Goal: Task Accomplishment & Management: Complete application form

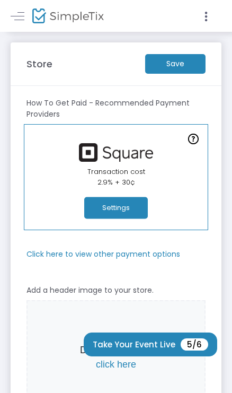
click at [173, 66] on m-button "Save" at bounding box center [175, 64] width 60 height 20
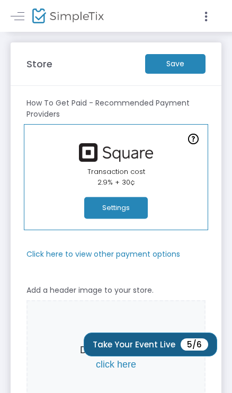
click at [121, 340] on button "Take Your Event Live 5/6" at bounding box center [151, 345] width 134 height 24
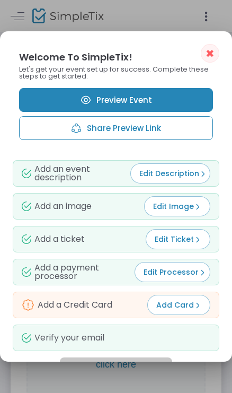
click at [165, 305] on span "Add Card" at bounding box center [178, 305] width 45 height 11
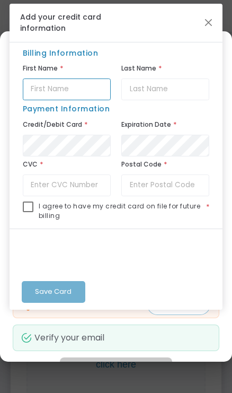
click at [54, 87] on input "text" at bounding box center [67, 89] width 89 height 22
type input "Keri"
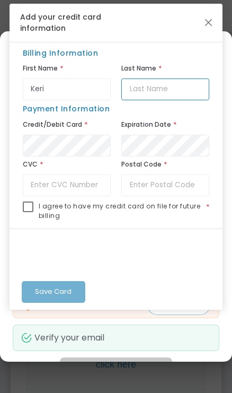
type input "[PERSON_NAME]"
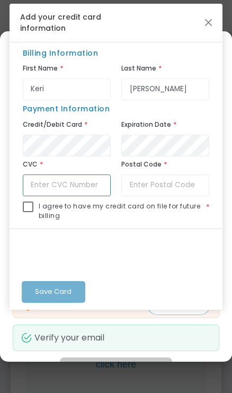
type input "734"
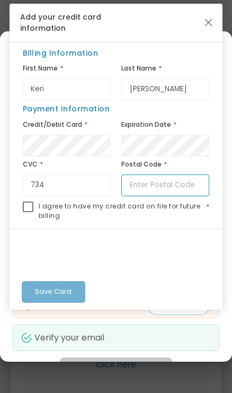
click at [146, 186] on input "text" at bounding box center [165, 185] width 89 height 22
type input "37015"
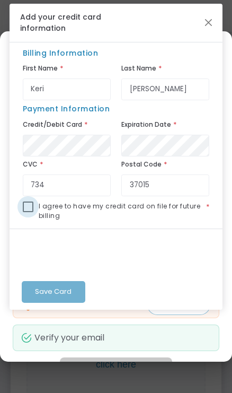
click at [32, 207] on span at bounding box center [28, 207] width 11 height 11
click at [28, 212] on input "checkbox" at bounding box center [28, 212] width 1 height 1
checkbox input "true"
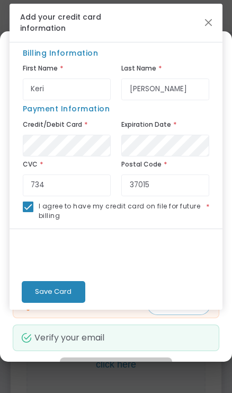
click at [56, 292] on span "Save Card" at bounding box center [53, 291] width 37 height 10
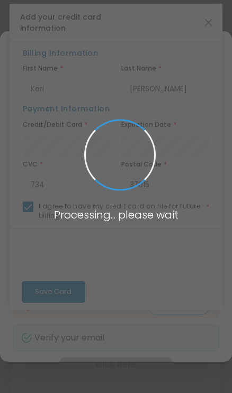
checkbox input "false"
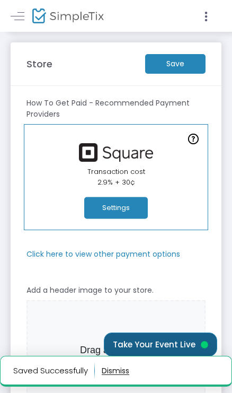
click at [148, 342] on button "Take Your Event Live" at bounding box center [160, 345] width 113 height 24
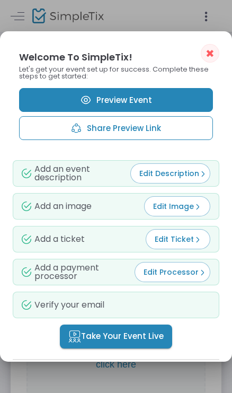
click at [95, 336] on span "Take Your Event Live" at bounding box center [115, 336] width 95 height 12
